Goal: Navigation & Orientation: Find specific page/section

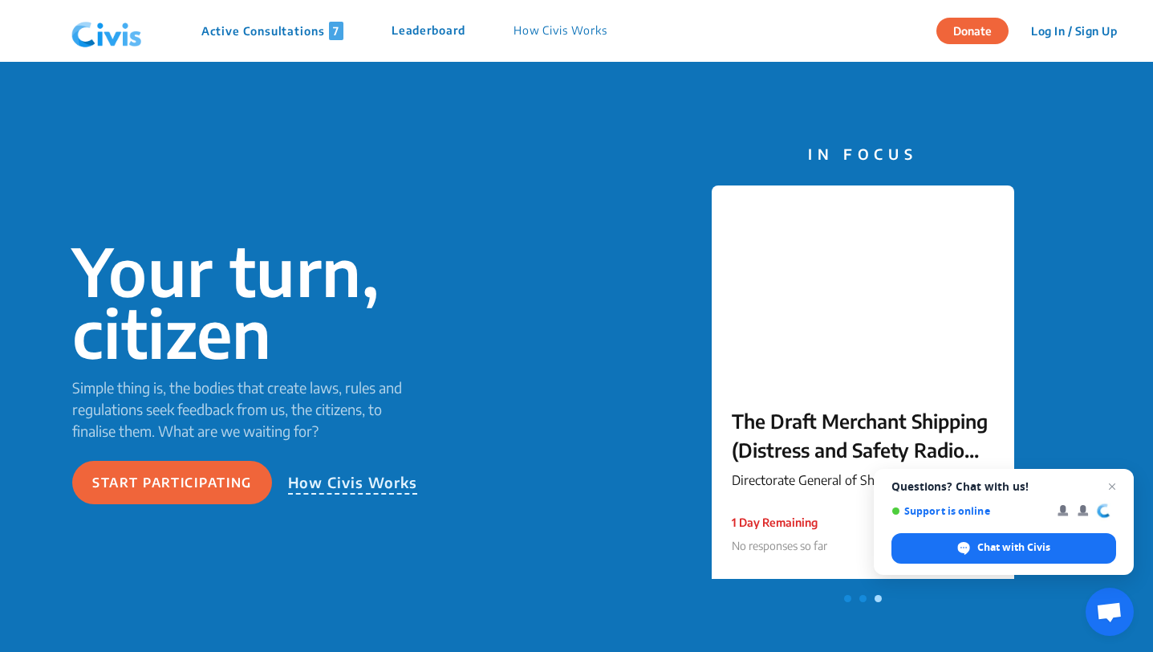
click at [434, 33] on p "Leaderboard" at bounding box center [429, 31] width 74 height 18
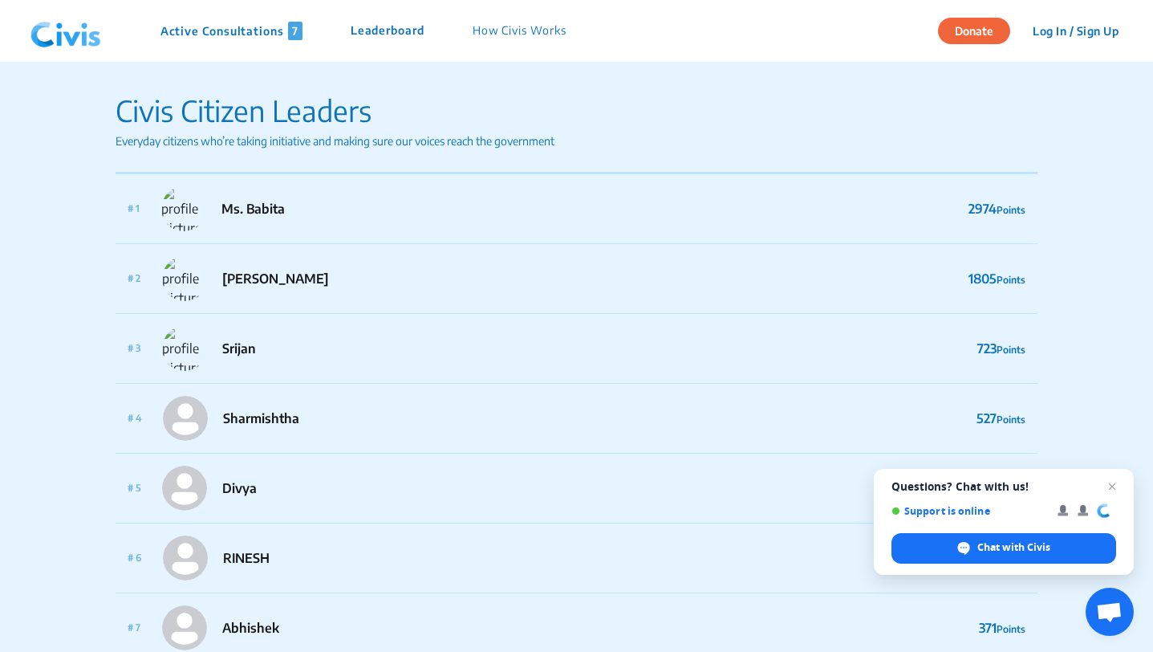
click at [257, 27] on p "Active Consultations 7" at bounding box center [232, 31] width 142 height 18
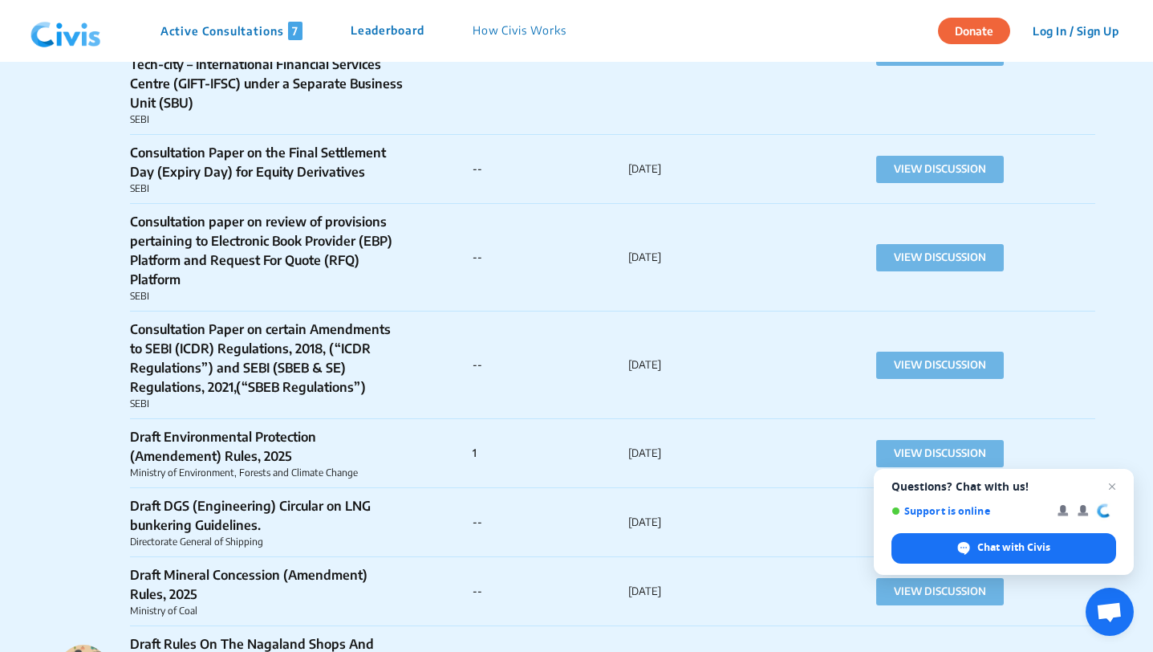
scroll to position [12580, 0]
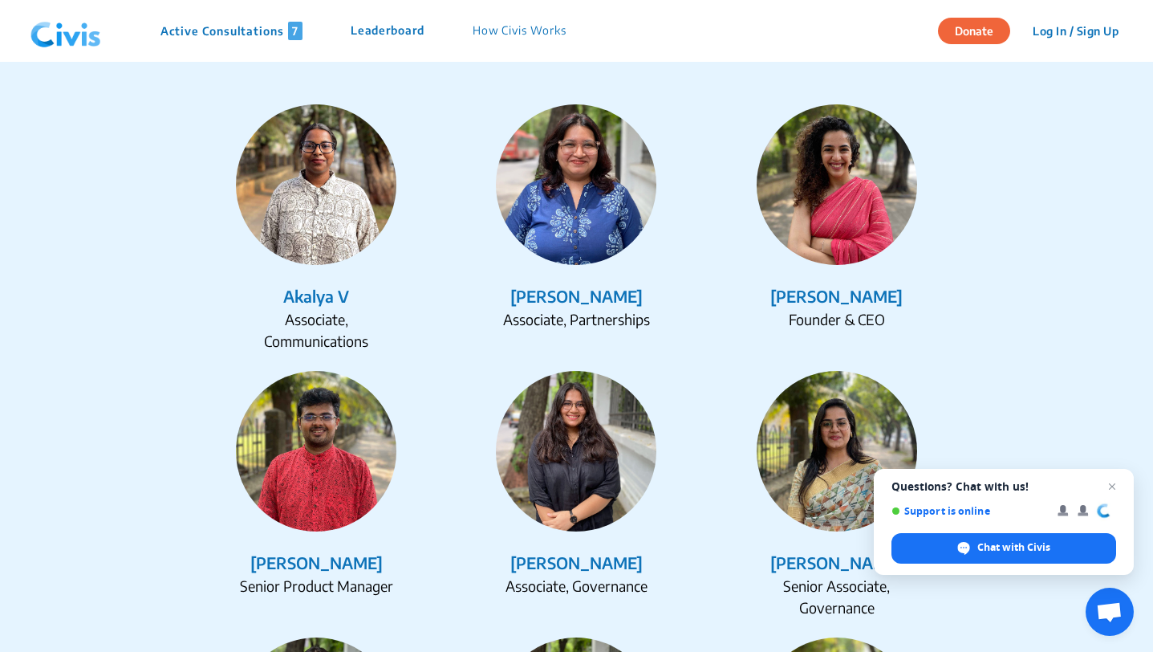
scroll to position [1980, 0]
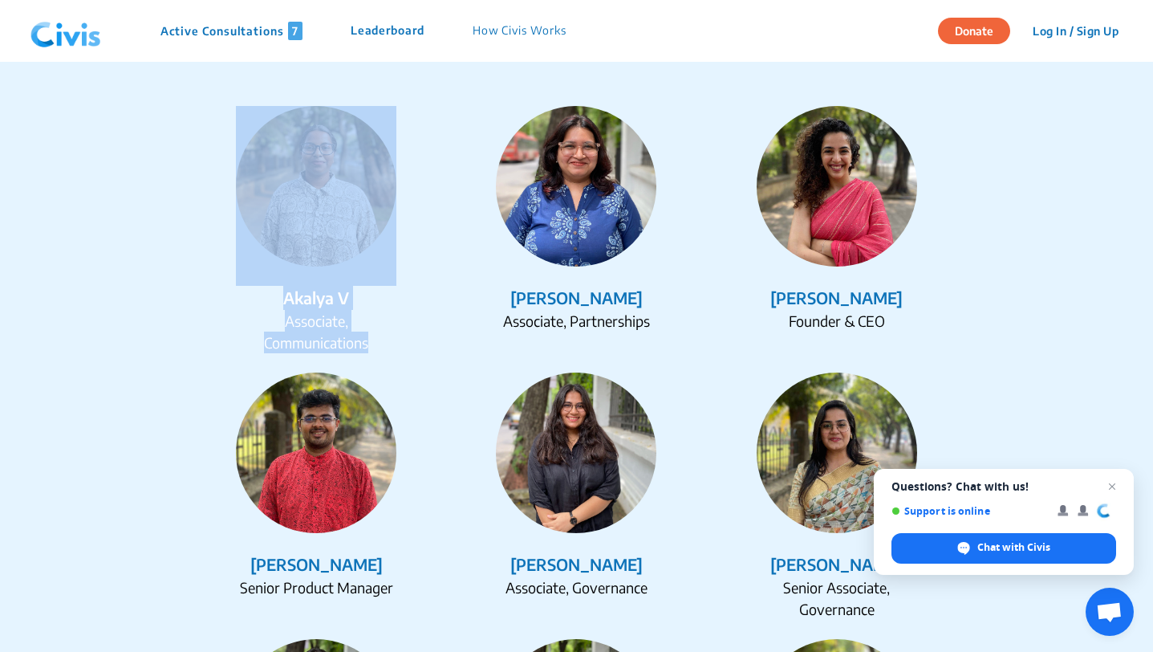
click at [257, 348] on div "Associate, Communications" at bounding box center [316, 331] width 161 height 43
